Goal: Obtain resource: Obtain resource

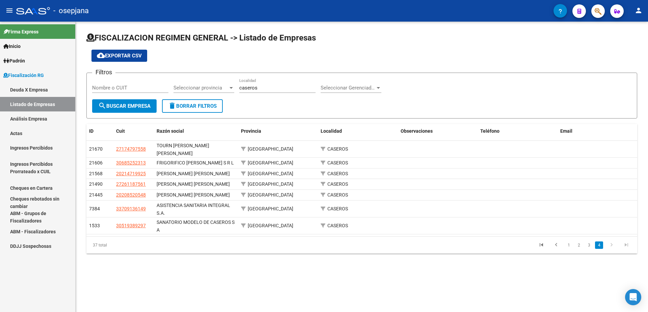
click at [40, 118] on link "Análisis Empresa" at bounding box center [37, 118] width 75 height 15
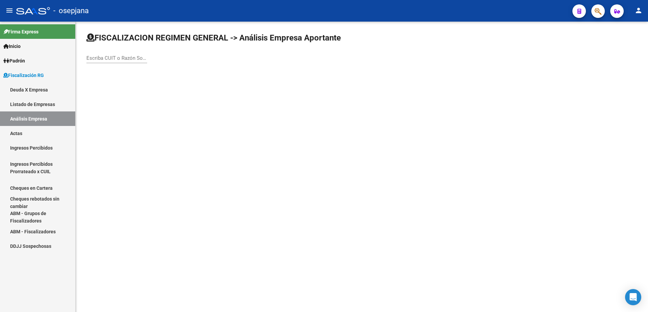
click at [49, 106] on link "Listado de Empresas" at bounding box center [37, 104] width 75 height 15
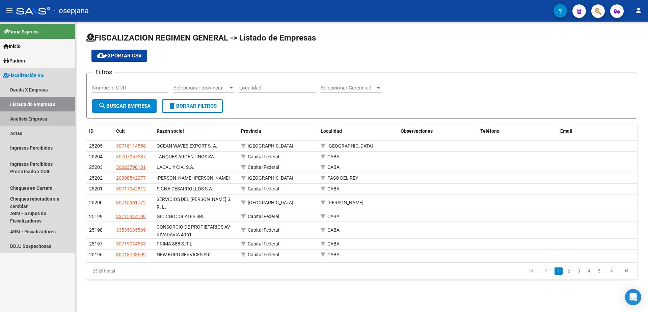
click at [48, 118] on link "Análisis Empresa" at bounding box center [37, 118] width 75 height 15
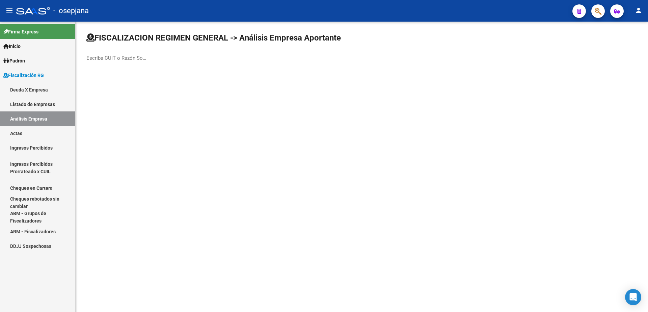
click at [115, 57] on input "Escriba CUIT o Razón Social para buscar" at bounding box center [116, 58] width 61 height 6
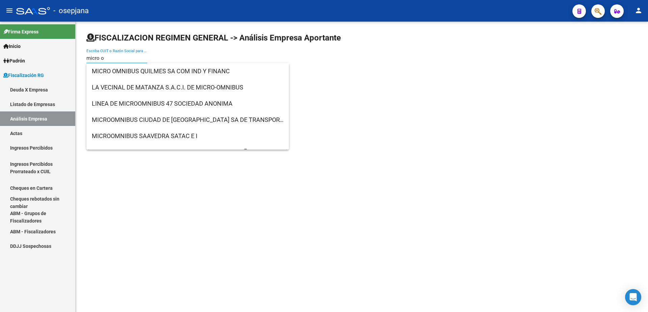
type input "micro om"
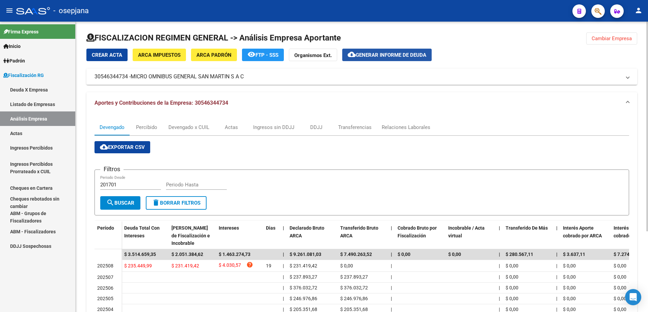
click at [402, 52] on span "Generar informe de deuda" at bounding box center [391, 55] width 71 height 6
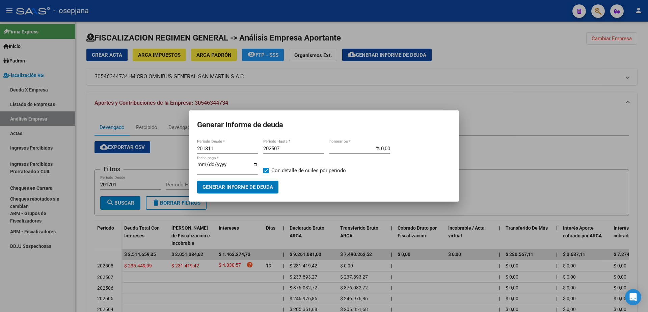
drag, startPoint x: 170, startPoint y: 157, endPoint x: 165, endPoint y: 158, distance: 5.1
click at [165, 158] on div "Generar informe de deuda 201311 Periodo Desde * 202507 Periodo Hasta * % 0,00 h…" at bounding box center [324, 156] width 648 height 312
type input "202507"
click at [263, 170] on span at bounding box center [265, 170] width 5 height 5
click at [266, 173] on input "Con detalle de cuiles por periodo" at bounding box center [266, 173] width 0 height 0
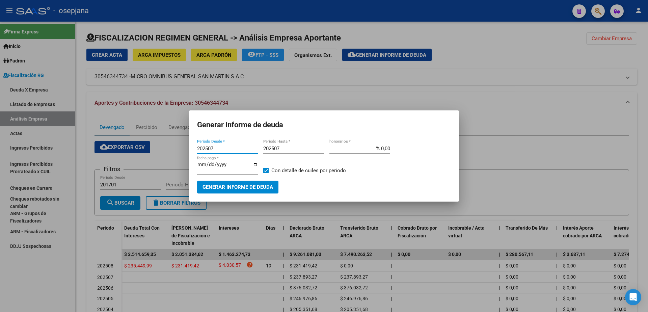
checkbox input "false"
click at [256, 184] on span "Generar informe de deuda" at bounding box center [237, 187] width 71 height 6
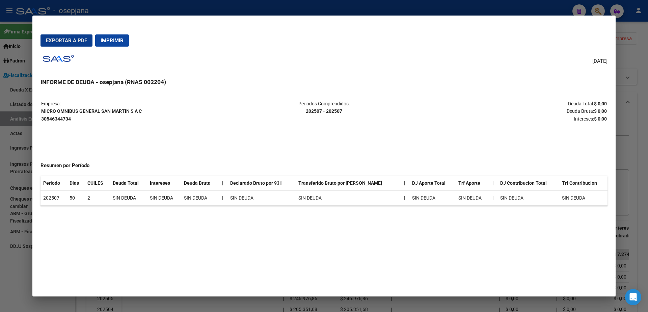
click at [121, 42] on span "Imprimir" at bounding box center [112, 40] width 23 height 6
click at [24, 276] on div at bounding box center [324, 156] width 648 height 312
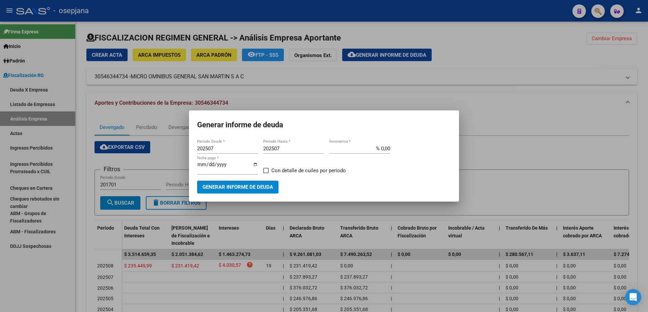
click at [380, 34] on div at bounding box center [324, 156] width 648 height 312
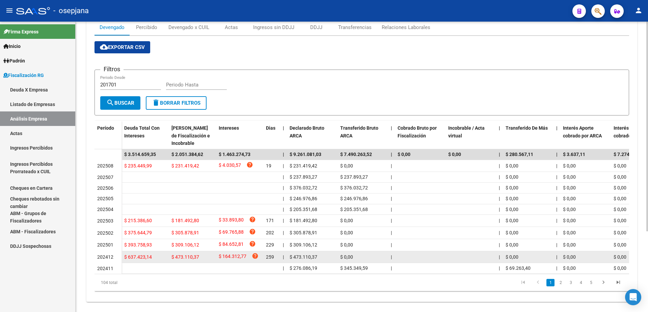
scroll to position [101, 0]
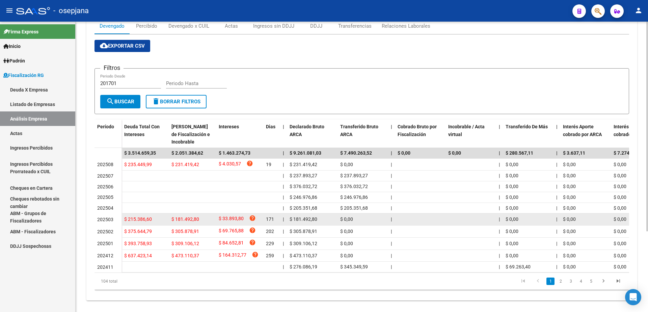
drag, startPoint x: 151, startPoint y: 219, endPoint x: 124, endPoint y: 221, distance: 27.1
click at [124, 221] on span "$ 215.386,60" at bounding box center [138, 218] width 28 height 5
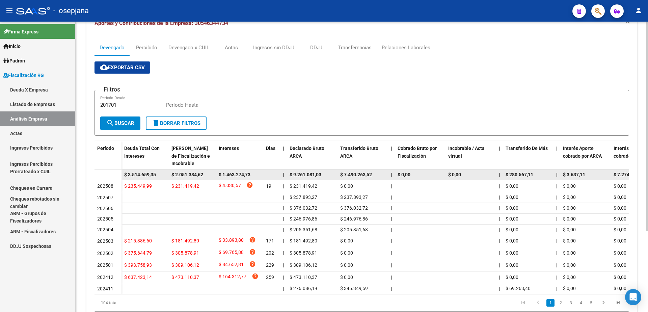
scroll to position [0, 0]
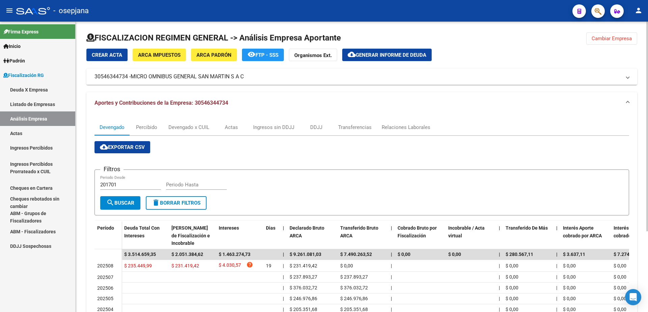
click at [480, 37] on div at bounding box center [361, 40] width 551 height 16
click at [164, 55] on span "ARCA Impuestos" at bounding box center [159, 55] width 43 height 6
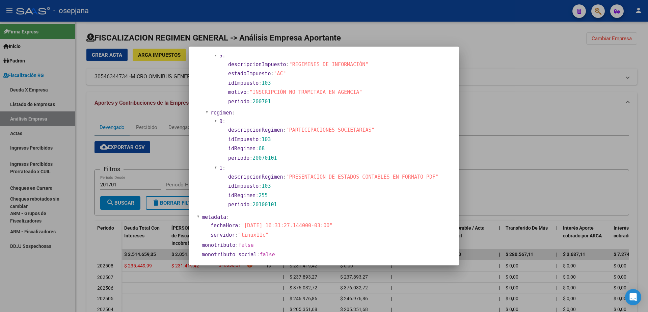
scroll to position [409, 0]
click at [156, 97] on div at bounding box center [324, 156] width 648 height 312
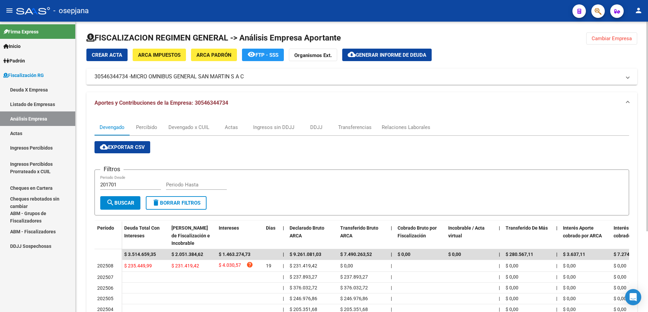
click at [199, 51] on button "ARCA Padrón" at bounding box center [214, 55] width 46 height 12
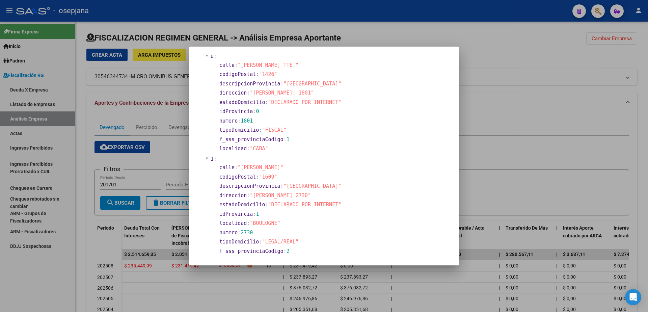
scroll to position [0, 0]
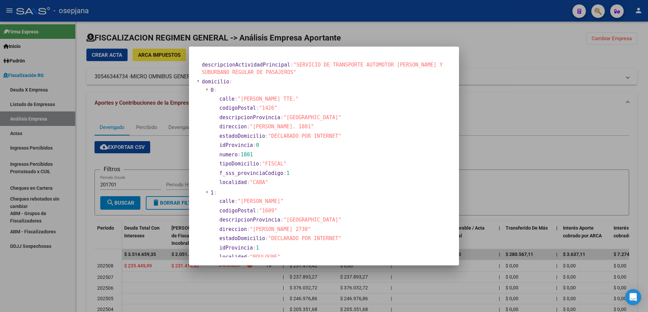
drag, startPoint x: 252, startPoint y: 127, endPoint x: 328, endPoint y: 128, distance: 75.9
click at [314, 128] on span ""[PERSON_NAME]. 1801"" at bounding box center [282, 126] width 64 height 6
copy span "[PERSON_NAME]. 1801"
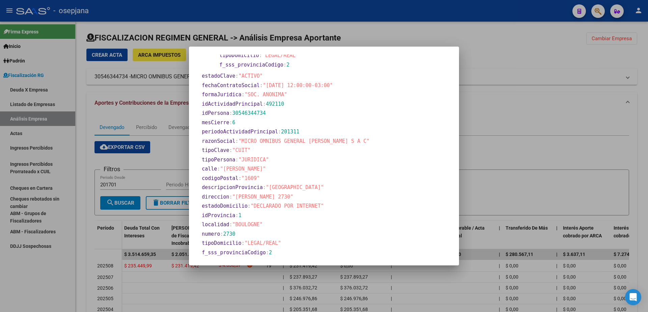
scroll to position [229, 0]
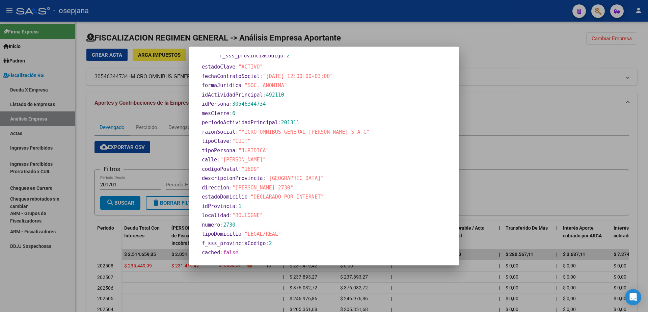
drag, startPoint x: 235, startPoint y: 188, endPoint x: 287, endPoint y: 188, distance: 52.0
click at [287, 188] on span ""[PERSON_NAME] 2730"" at bounding box center [262, 188] width 61 height 6
copy span "[PERSON_NAME] 2730"
drag, startPoint x: 250, startPoint y: 199, endPoint x: 320, endPoint y: 202, distance: 70.3
click at [320, 202] on section "descripcionActividadPrincipal : "SERVICIO DE TRANSPORTE AUTOMOTOR [PERSON_NAME]…" at bounding box center [324, 44] width 254 height 426
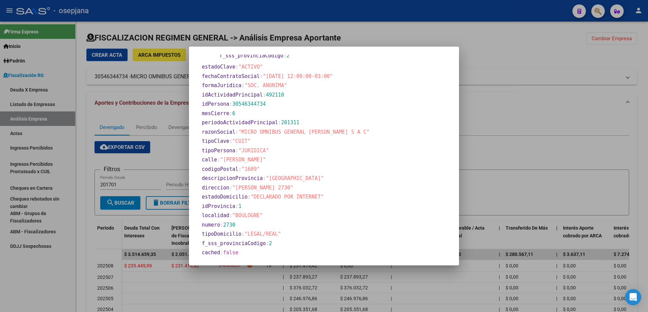
click at [366, 170] on section "codigoPostal : "1609"" at bounding box center [326, 169] width 248 height 8
click at [108, 277] on div at bounding box center [324, 156] width 648 height 312
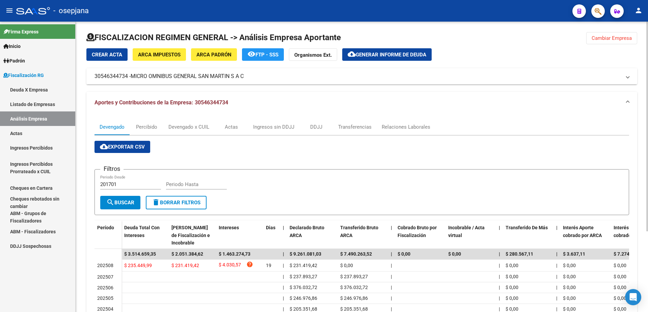
scroll to position [0, 0]
click at [405, 58] on button "cloud_download Generar informe de deuda" at bounding box center [386, 55] width 89 height 12
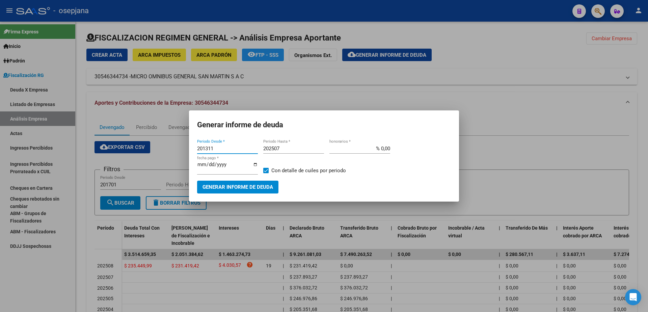
drag, startPoint x: 225, startPoint y: 151, endPoint x: 175, endPoint y: 158, distance: 50.7
click at [175, 158] on div "Generar informe de deuda 201311 Periodo Desde * 202507 Periodo Hasta * % 0,00 h…" at bounding box center [324, 156] width 648 height 312
type input "201811"
click at [282, 149] on input "202507" at bounding box center [293, 148] width 61 height 6
type input "202508"
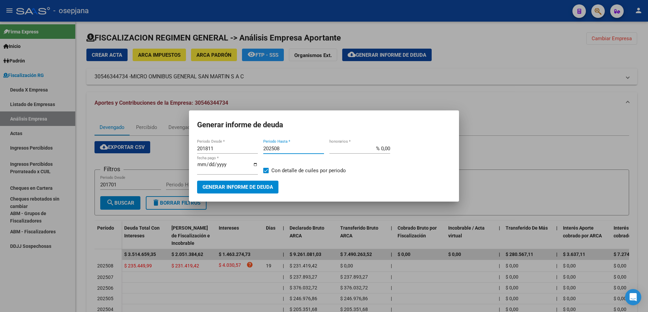
click at [379, 151] on input "% 0,00" at bounding box center [359, 148] width 61 height 6
type input "% 10,00"
click at [210, 169] on input "[DATE]" at bounding box center [227, 167] width 61 height 11
type input "[DATE]"
click at [260, 184] on span "Generar informe de deuda" at bounding box center [237, 187] width 71 height 6
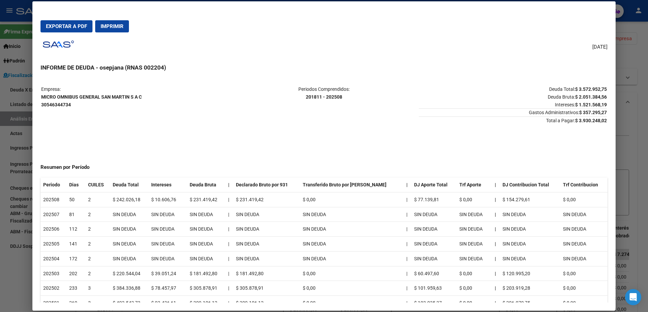
click at [81, 27] on span "Exportar a PDF" at bounding box center [66, 26] width 41 height 6
